Goal: Task Accomplishment & Management: Complete application form

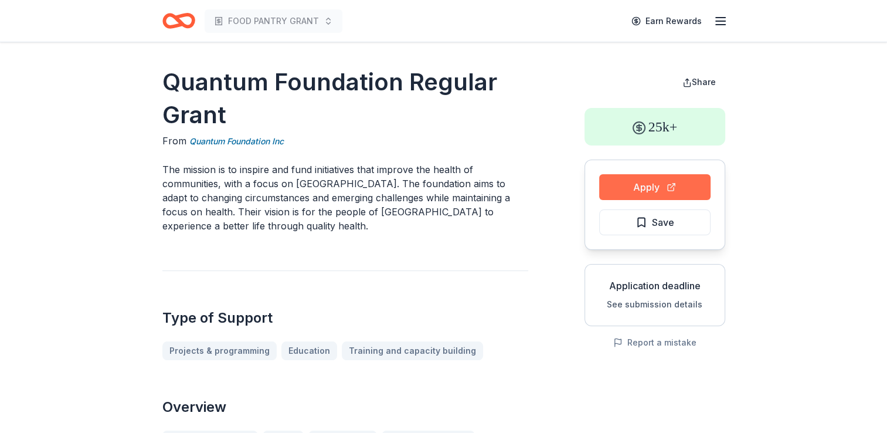
click at [652, 186] on button "Apply" at bounding box center [654, 187] width 111 height 26
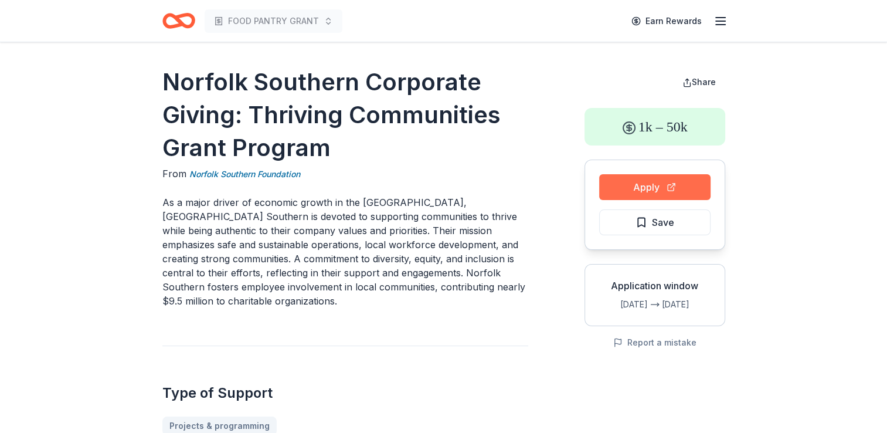
click at [646, 188] on button "Apply" at bounding box center [654, 187] width 111 height 26
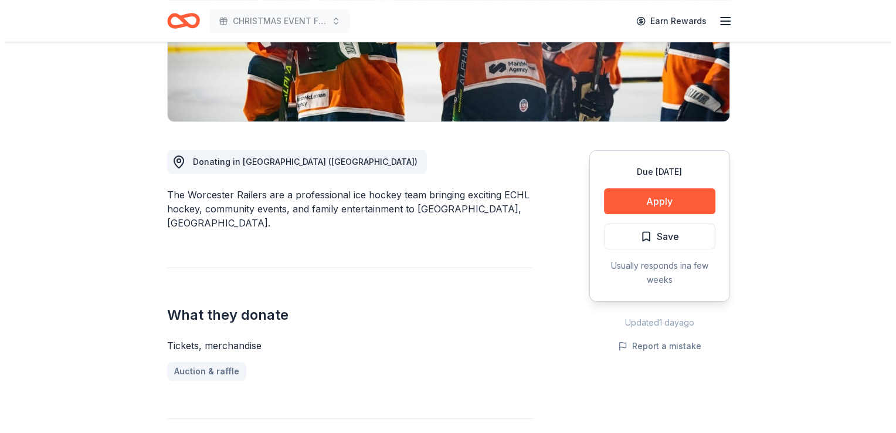
scroll to position [250, 0]
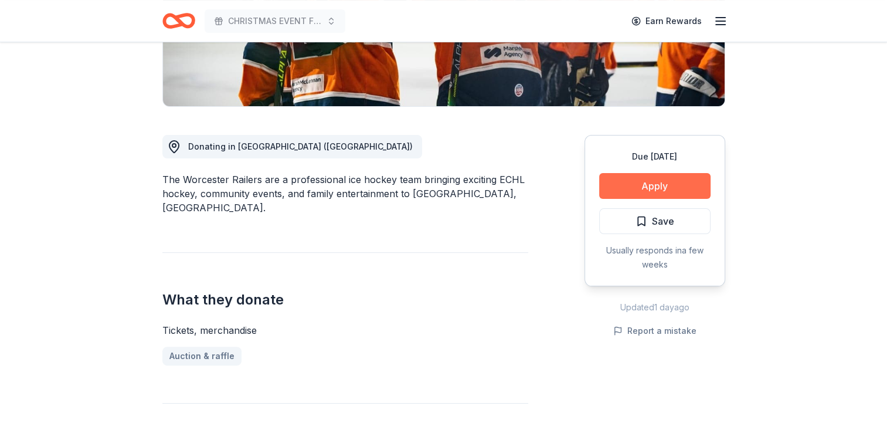
click at [660, 185] on button "Apply" at bounding box center [654, 186] width 111 height 26
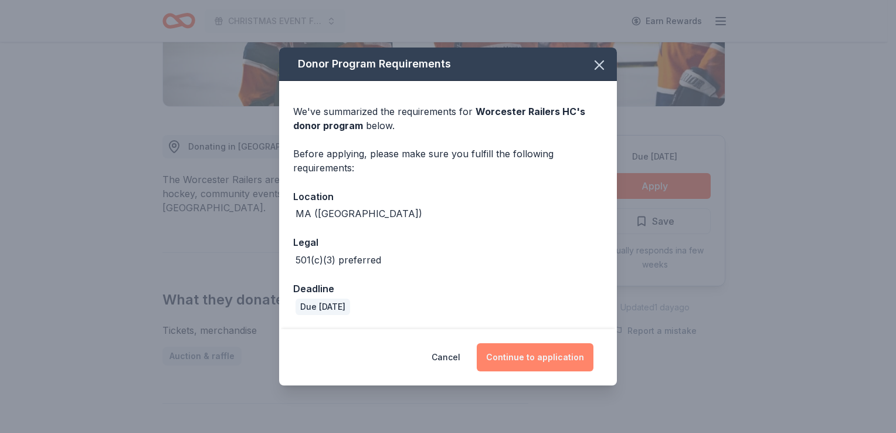
click at [513, 358] on button "Continue to application" at bounding box center [535, 357] width 117 height 28
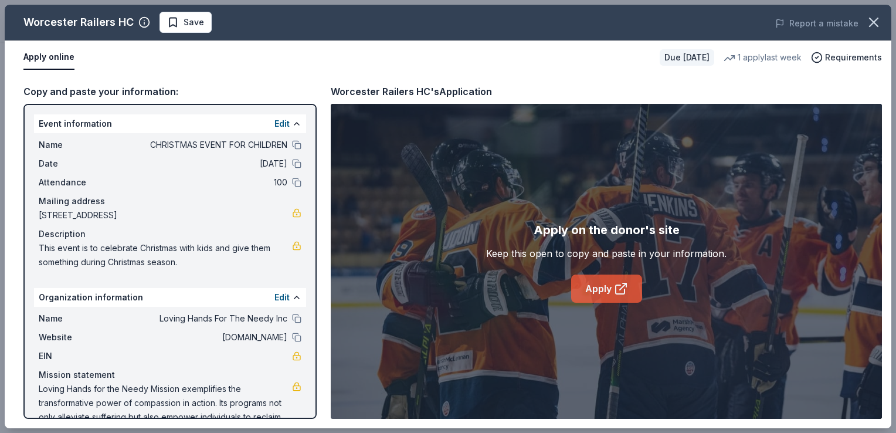
click at [597, 285] on link "Apply" at bounding box center [606, 288] width 71 height 28
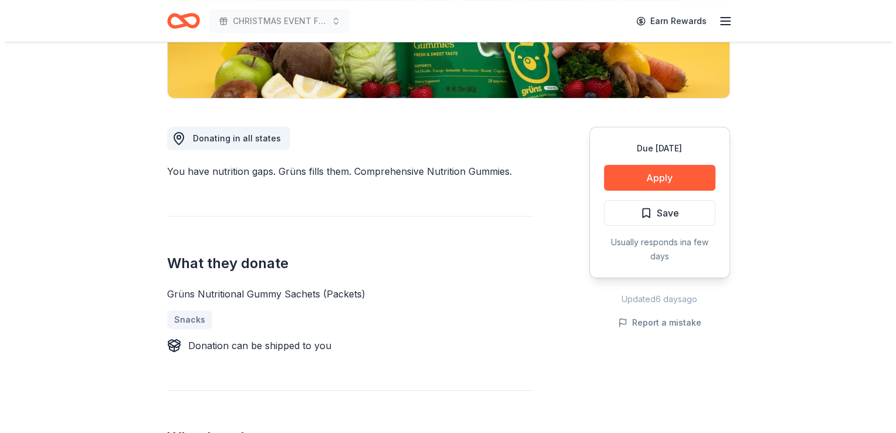
scroll to position [281, 0]
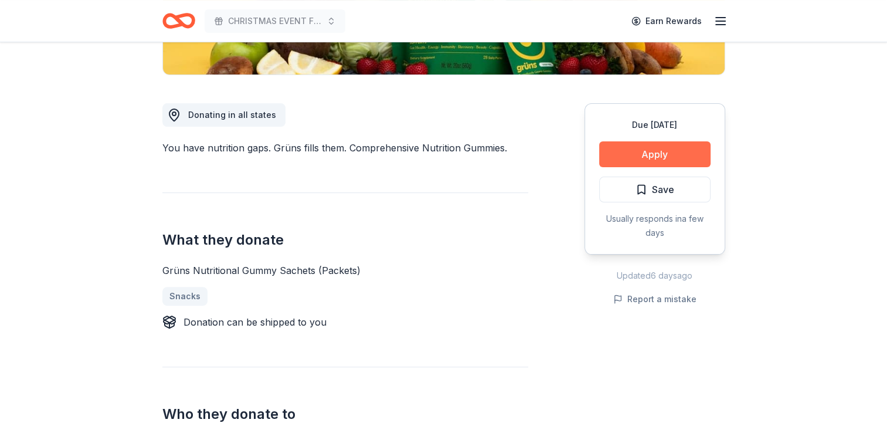
click at [655, 151] on button "Apply" at bounding box center [654, 154] width 111 height 26
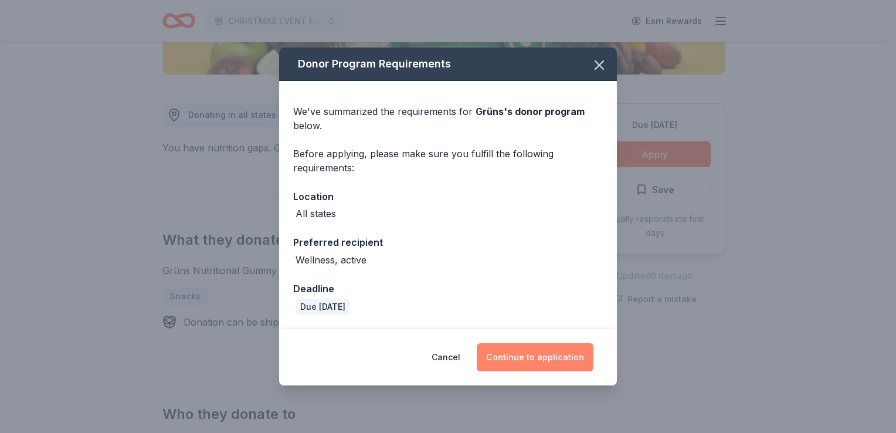
click at [529, 363] on button "Continue to application" at bounding box center [535, 357] width 117 height 28
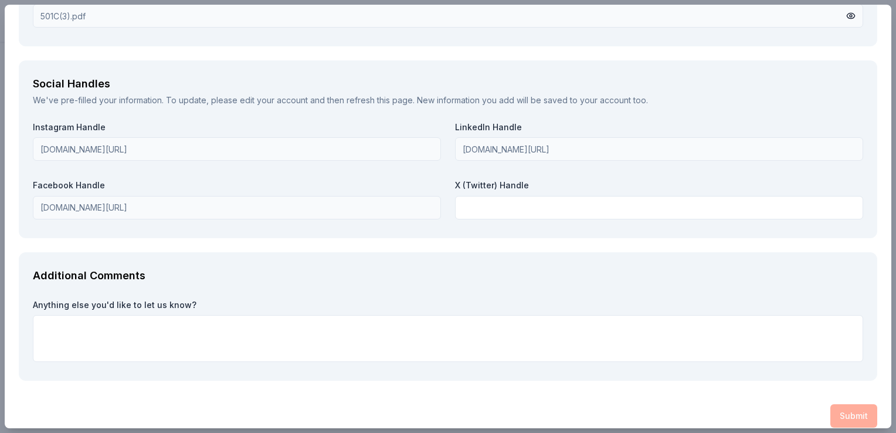
scroll to position [1442, 0]
